Goal: Find specific page/section: Find specific page/section

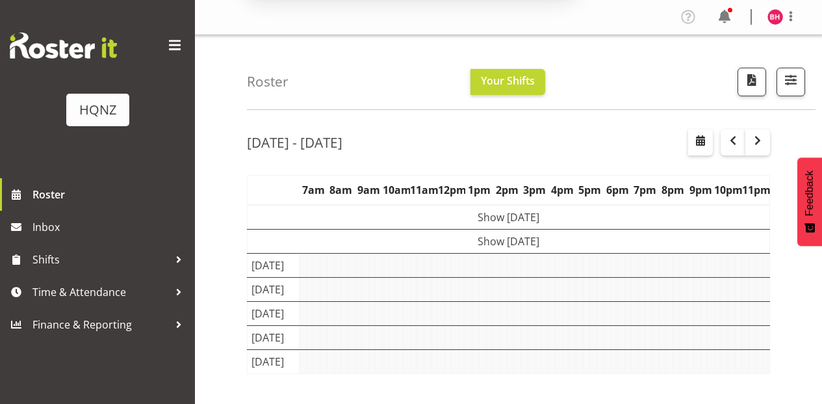
click at [428, 87] on button "Later" at bounding box center [439, 84] width 59 height 33
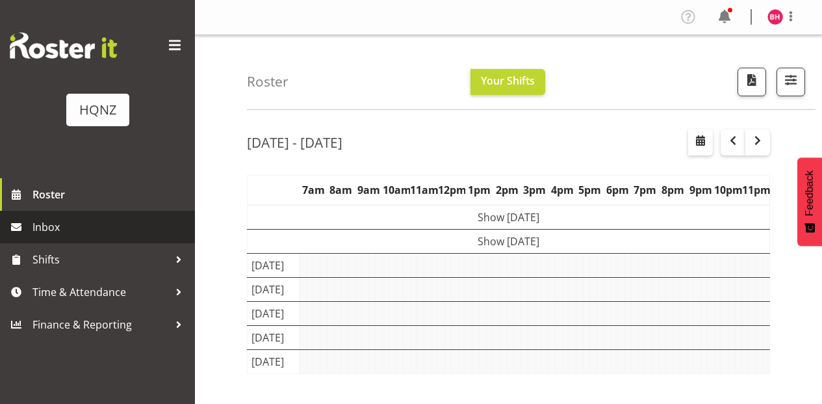
click at [60, 212] on link "Inbox" at bounding box center [97, 227] width 195 height 33
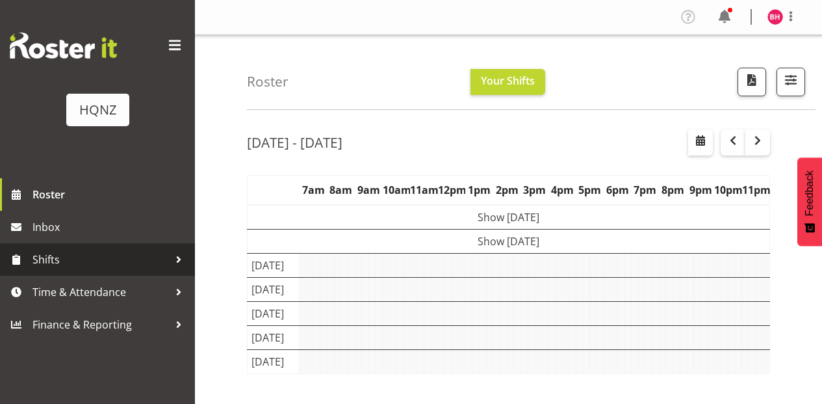
click at [77, 258] on span "Shifts" at bounding box center [101, 260] width 137 height 20
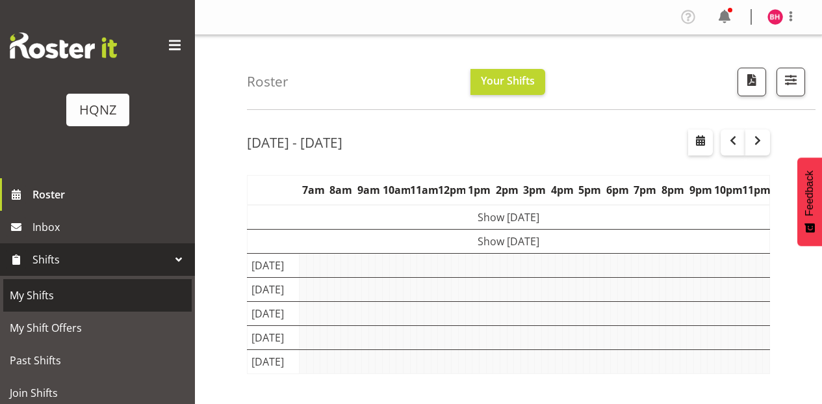
click at [75, 298] on span "My Shifts" at bounding box center [98, 295] width 176 height 20
